Goal: Task Accomplishment & Management: Use online tool/utility

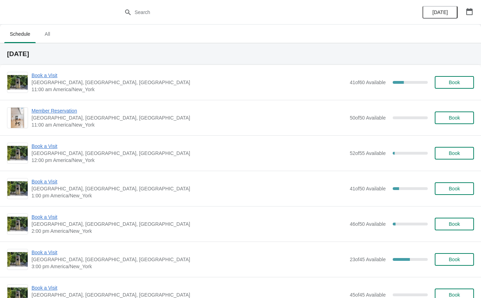
scroll to position [20, 0]
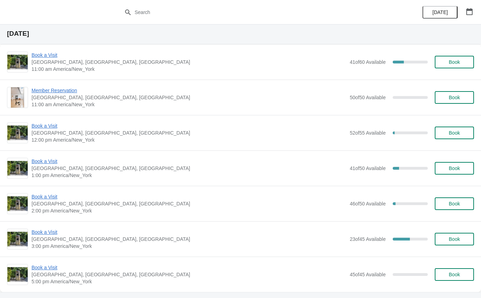
click at [39, 128] on span "Book a Visit" at bounding box center [189, 125] width 315 height 7
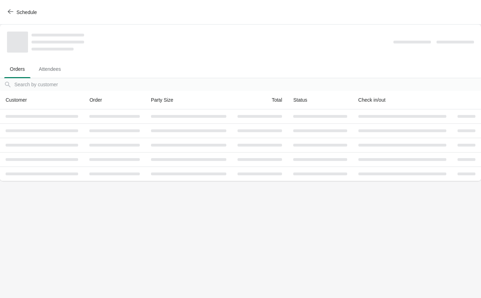
scroll to position [0, 0]
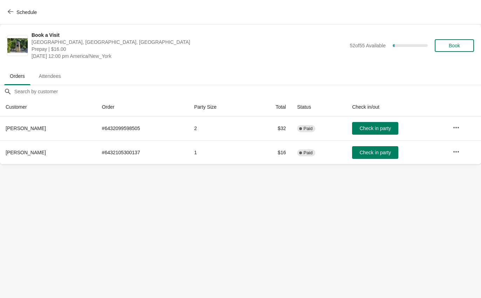
click at [363, 124] on button "Check in party" at bounding box center [375, 128] width 46 height 13
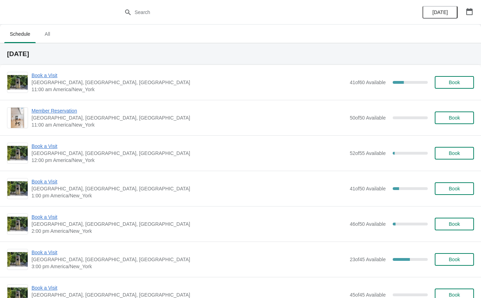
click at [35, 176] on div "Book a Visit The Noguchi Museum, 33rd Road, Queens, NY, USA 1:00 pm America/New…" at bounding box center [240, 188] width 481 height 35
click at [32, 185] on span "Book a Visit" at bounding box center [189, 181] width 315 height 7
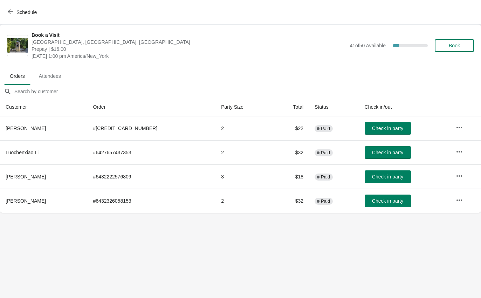
click at [29, 8] on button "Schedule" at bounding box center [23, 12] width 39 height 13
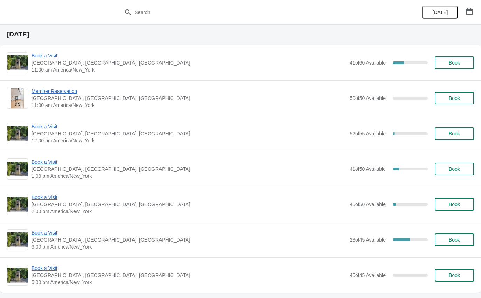
scroll to position [19, 0]
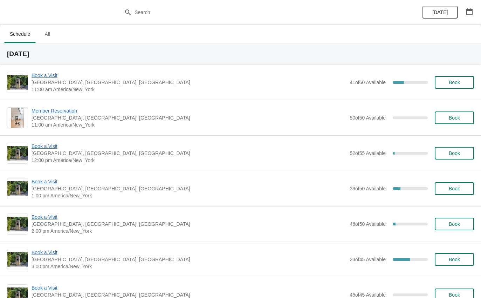
click at [51, 184] on span "Book a Visit" at bounding box center [189, 181] width 315 height 7
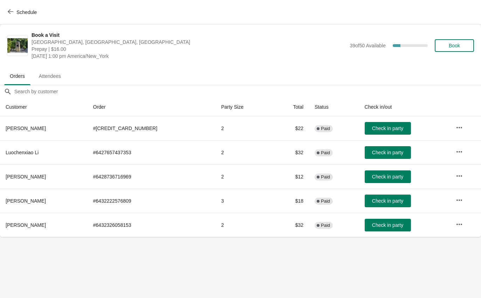
click at [382, 178] on span "Check in party" at bounding box center [387, 177] width 31 height 6
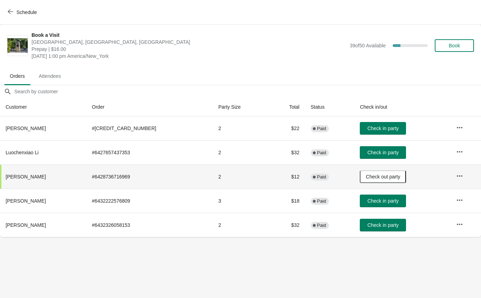
click at [381, 132] on button "Check in party" at bounding box center [383, 128] width 46 height 13
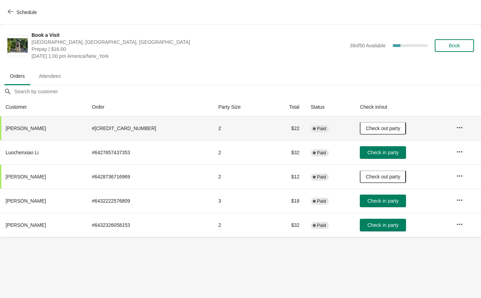
click at [375, 124] on button "Check out party" at bounding box center [383, 128] width 46 height 13
click at [371, 123] on button "Check in party" at bounding box center [383, 128] width 46 height 13
